Goal: Navigation & Orientation: Find specific page/section

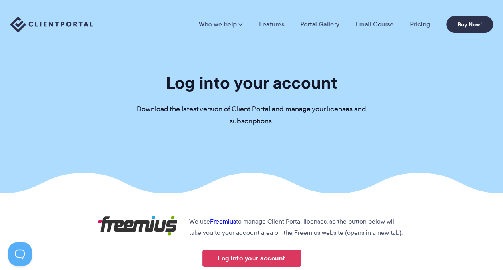
click at [126, 103] on section "Log into your account Download the latest version of Client Portal and manage y…" at bounding box center [251, 96] width 503 height 193
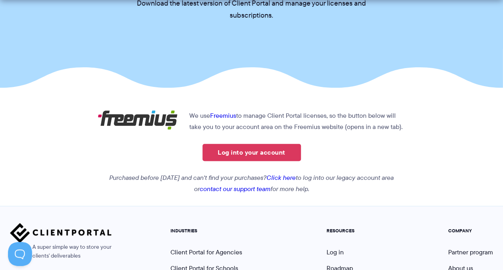
scroll to position [120, 0]
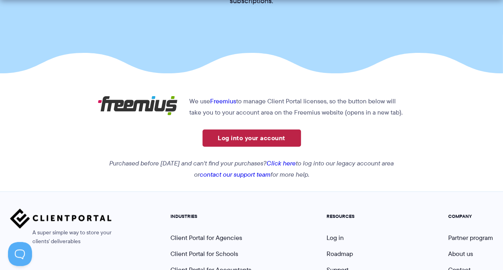
click at [249, 138] on link "Log into your account" at bounding box center [251, 137] width 98 height 17
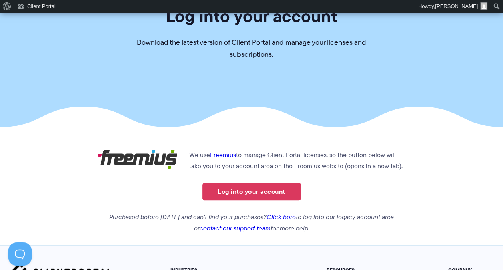
scroll to position [80, 0]
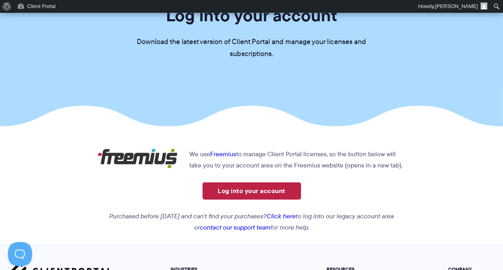
click at [253, 196] on link "Log into your account" at bounding box center [251, 190] width 98 height 17
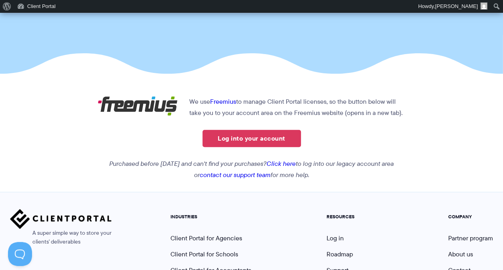
scroll to position [120, 0]
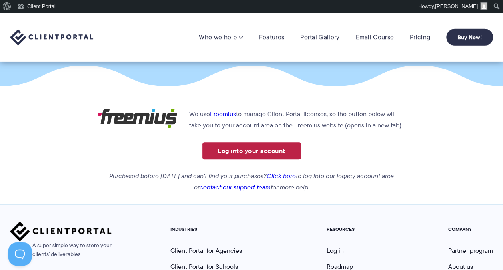
click at [245, 146] on link "Log into your account" at bounding box center [251, 150] width 98 height 17
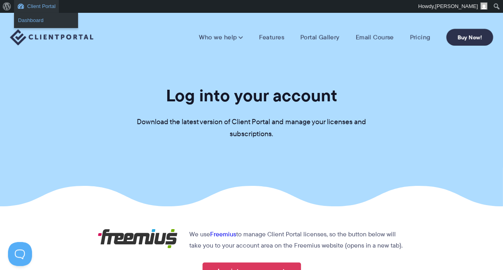
click at [34, 18] on link "Dashboard" at bounding box center [46, 20] width 64 height 10
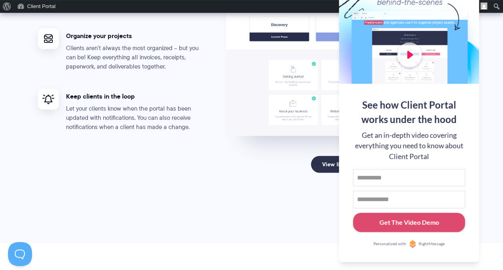
scroll to position [1720, 0]
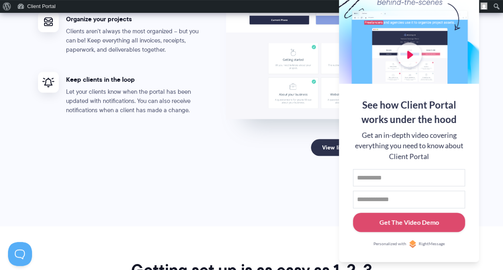
click at [498, 55] on section "Portals for your clients that look great, run smoothly, and professionalize you…" at bounding box center [251, 8] width 503 height 435
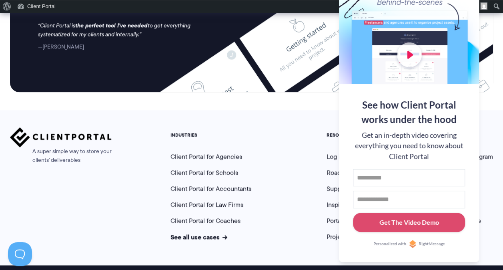
scroll to position [3498, 0]
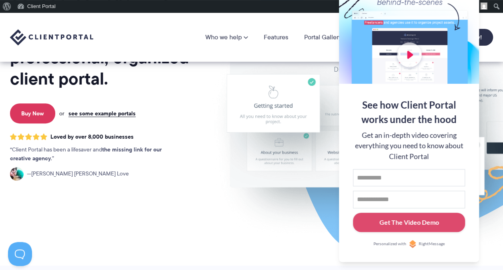
scroll to position [0, 0]
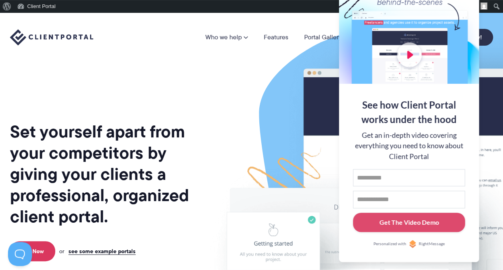
click at [243, 23] on div "Who we help Who we help →" at bounding box center [251, 37] width 503 height 49
click at [84, 23] on div "Who we help Who we help →" at bounding box center [251, 37] width 503 height 49
